Goal: Information Seeking & Learning: Learn about a topic

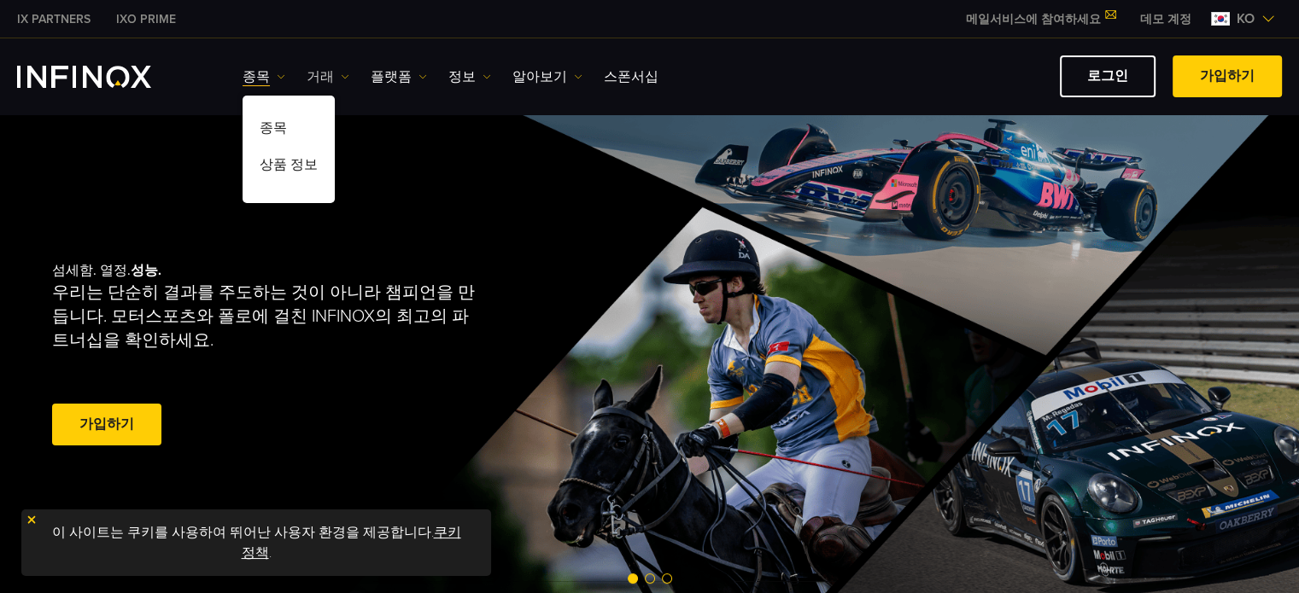
click at [342, 73] on img at bounding box center [345, 77] width 9 height 9
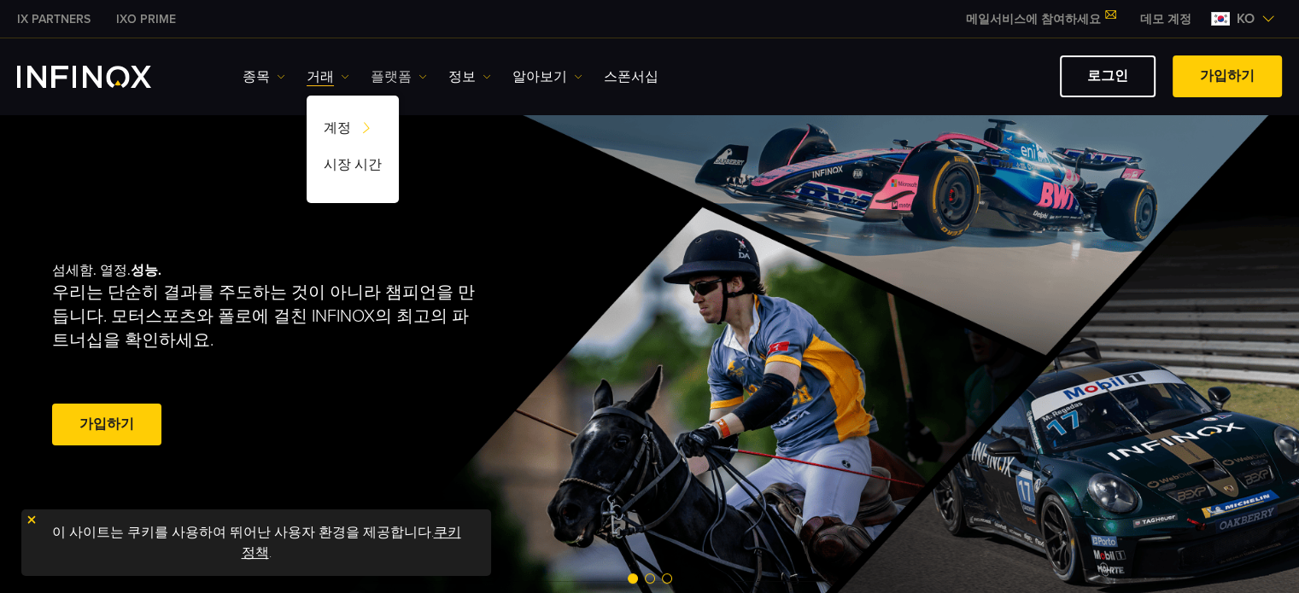
click at [393, 77] on link "플랫폼" at bounding box center [399, 77] width 56 height 20
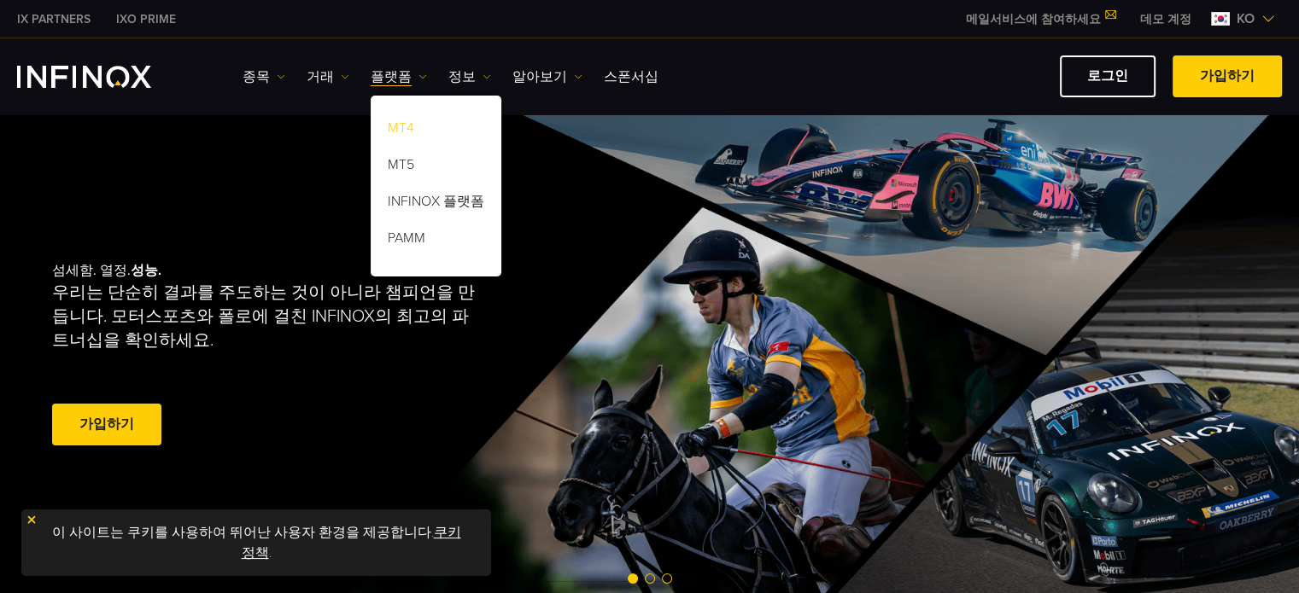
click at [397, 125] on link "MT4" at bounding box center [436, 131] width 131 height 37
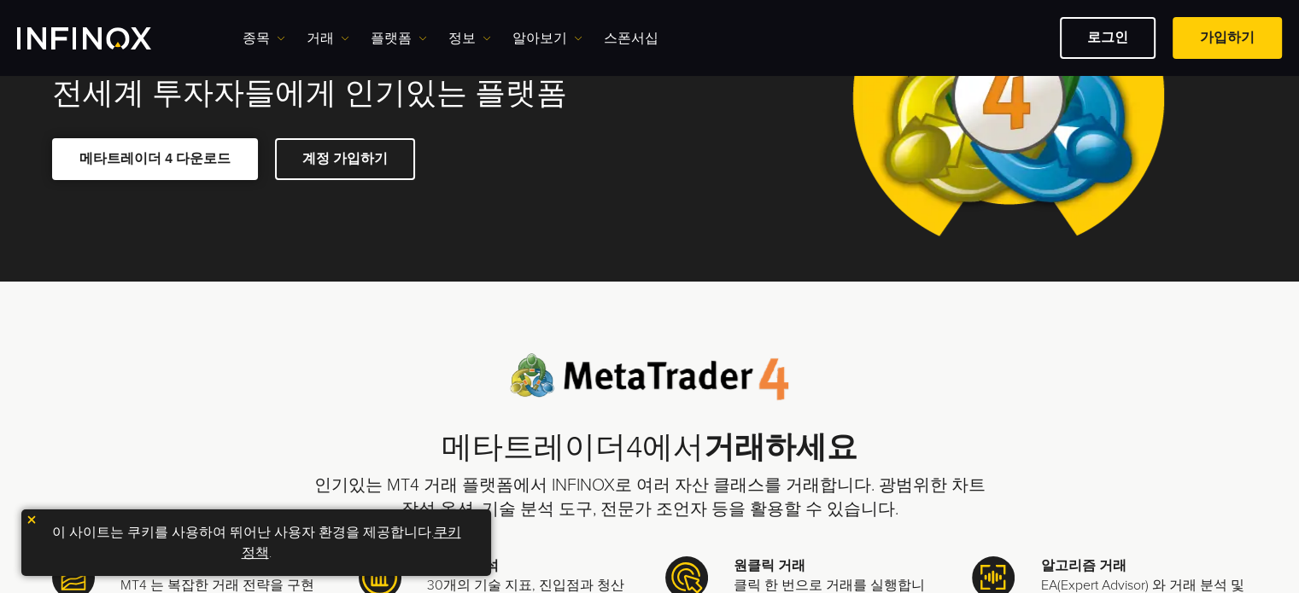
click at [155, 160] on span at bounding box center [155, 160] width 0 height 0
